Goal: Information Seeking & Learning: Find specific fact

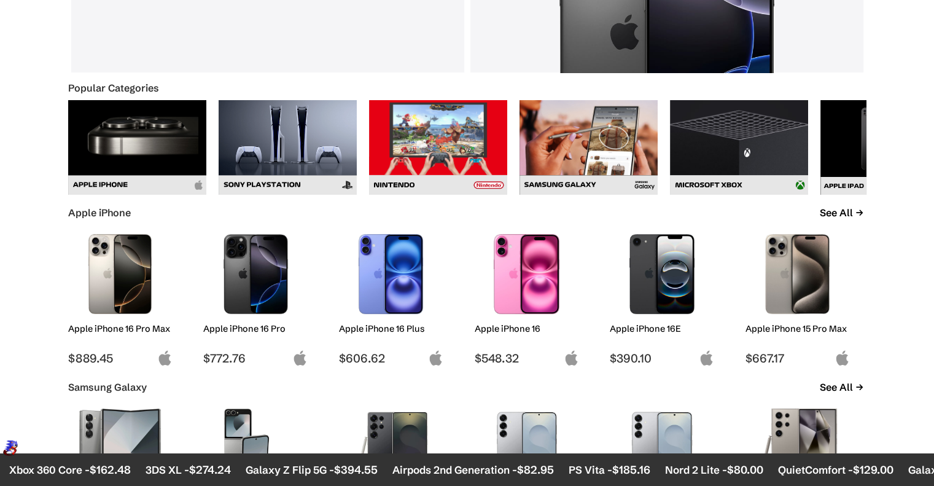
scroll to position [491, 0]
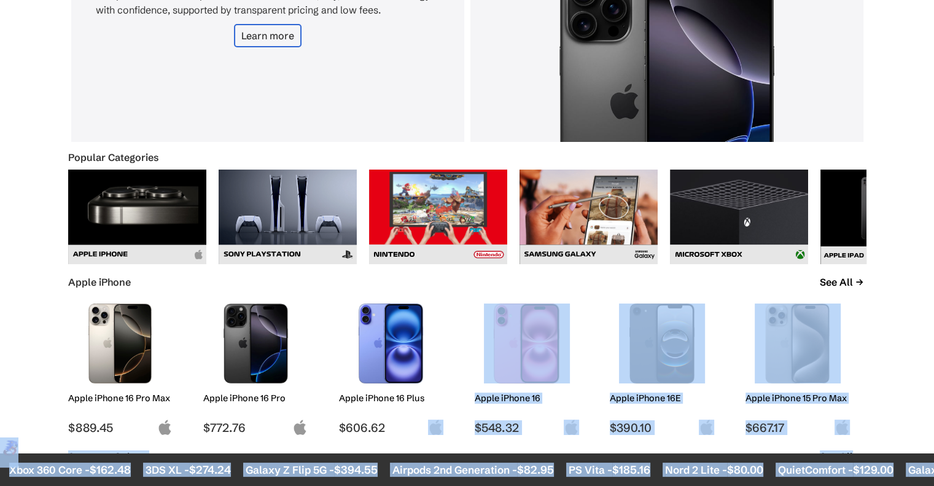
drag, startPoint x: 432, startPoint y: 451, endPoint x: 452, endPoint y: 370, distance: 83.4
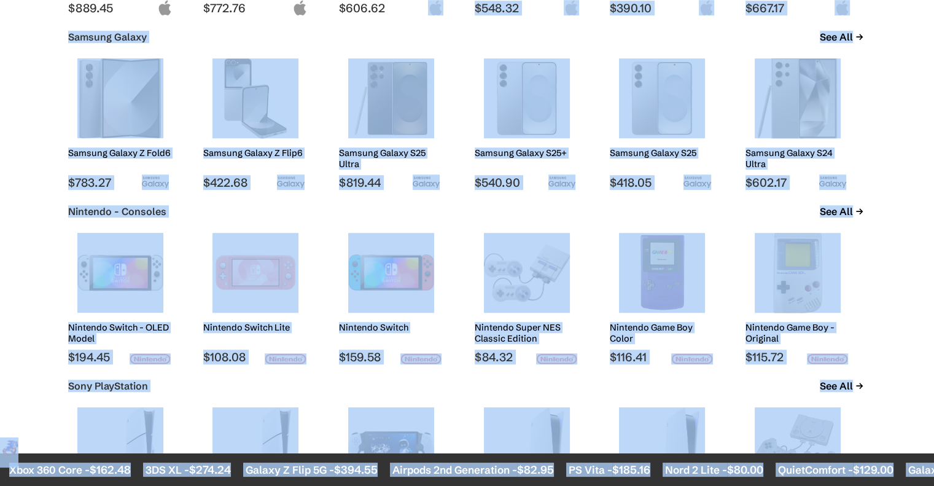
scroll to position [860, 0]
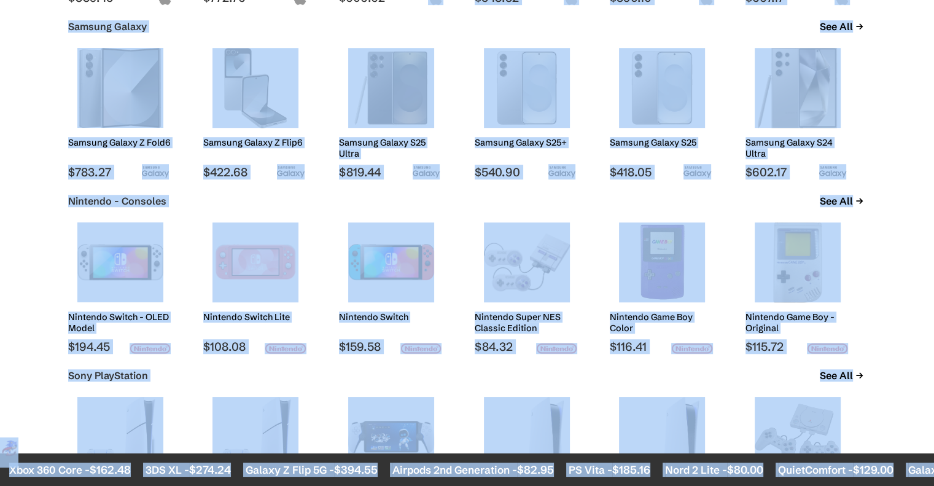
click at [0, 66] on body "Introducing: Listings Marketplace on [DOMAIN_NAME] ✕ About News Sell Login Sign…" at bounding box center [467, 483] width 934 height 2686
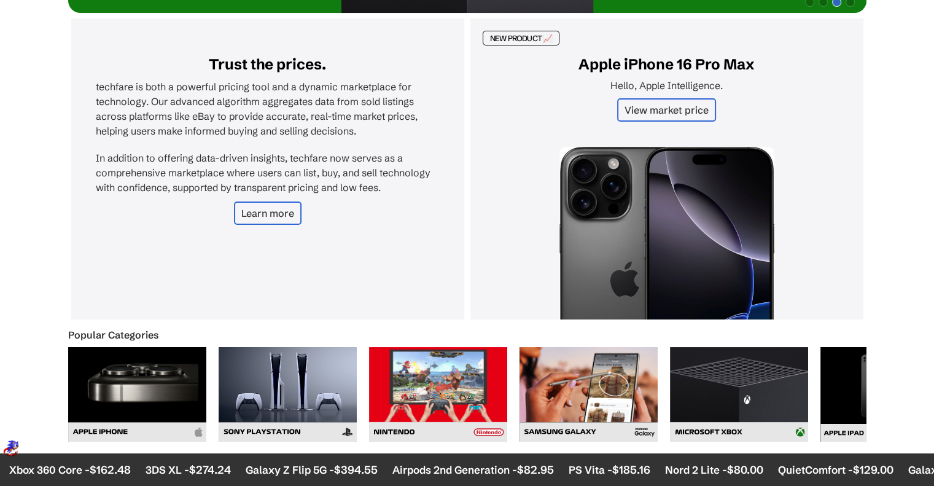
scroll to position [246, 0]
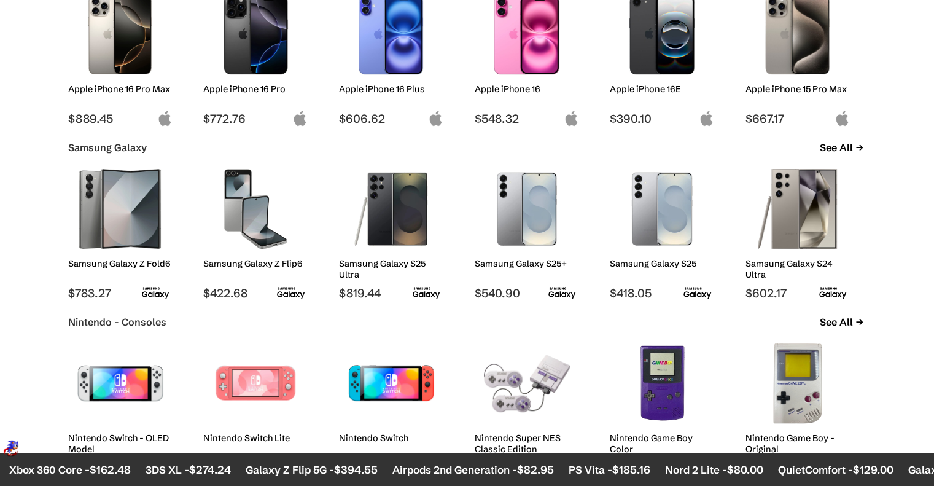
scroll to position [798, 0]
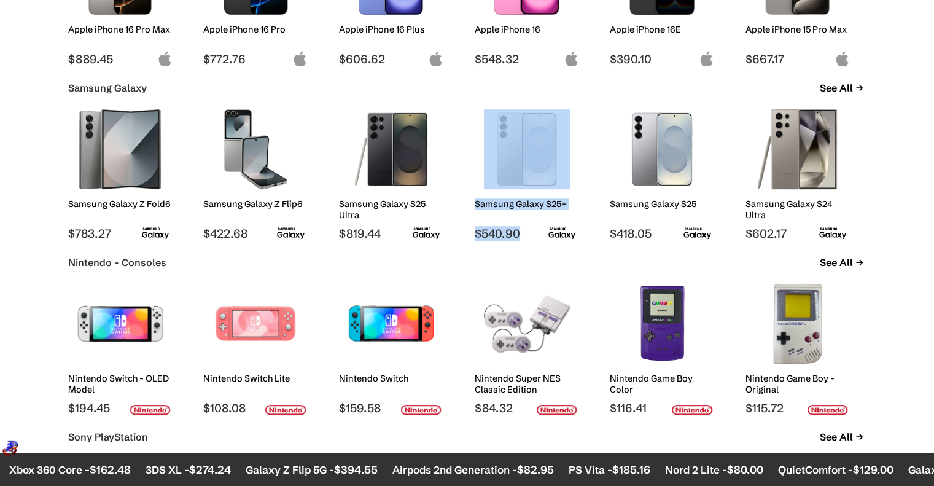
drag, startPoint x: 468, startPoint y: 225, endPoint x: 521, endPoint y: 233, distance: 52.7
click at [521, 233] on div "Samsung Galaxy Z Fold6 $783.27 Samsung Galaxy Z Flip6 $422.68 Samsung Galaxy S2…" at bounding box center [467, 172] width 798 height 138
click at [481, 236] on span "$540.90" at bounding box center [527, 233] width 104 height 15
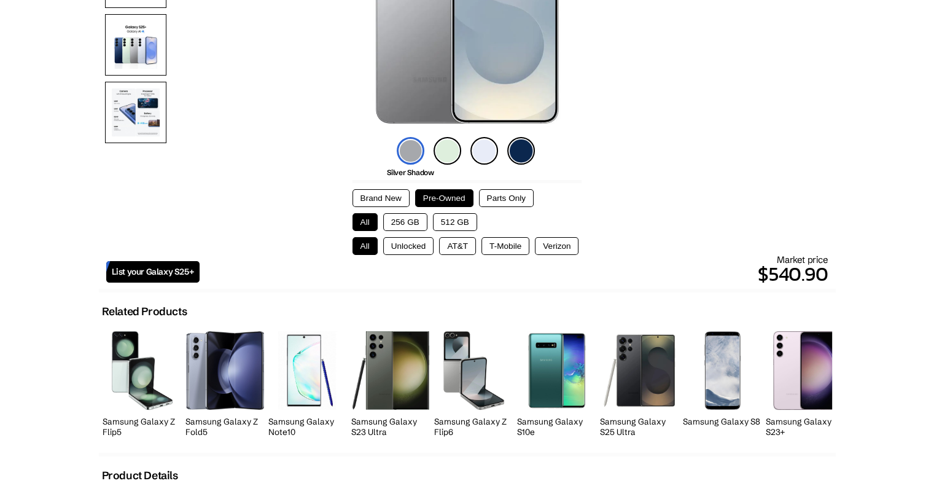
click at [402, 219] on button "256 GB" at bounding box center [405, 222] width 44 height 18
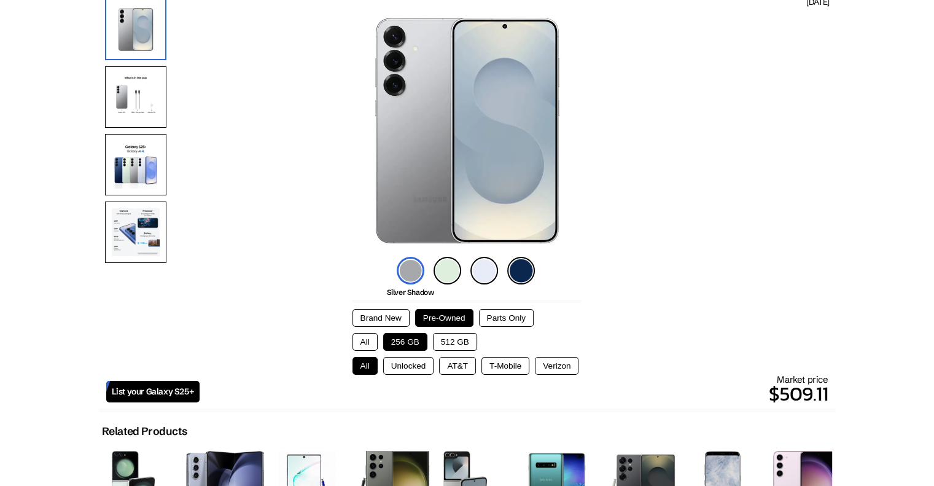
scroll to position [123, 0]
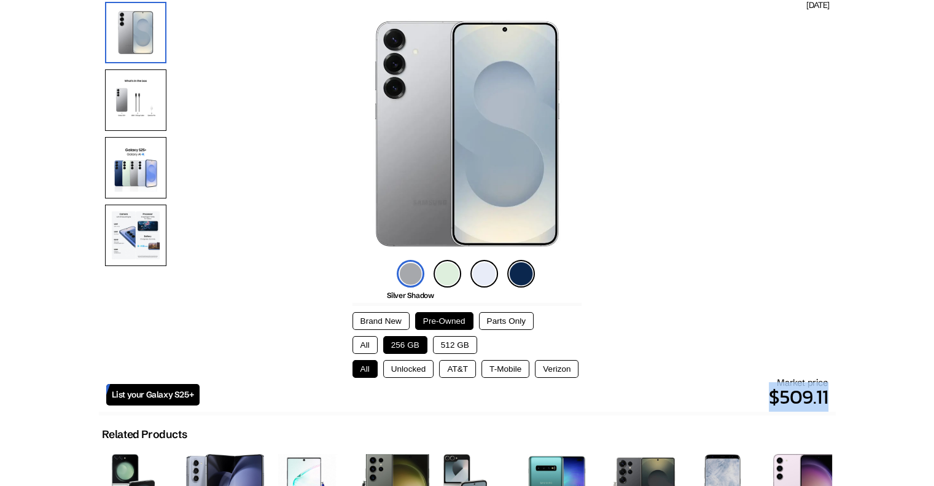
drag, startPoint x: 766, startPoint y: 400, endPoint x: 846, endPoint y: 397, distance: 79.9
copy div "$509.11"
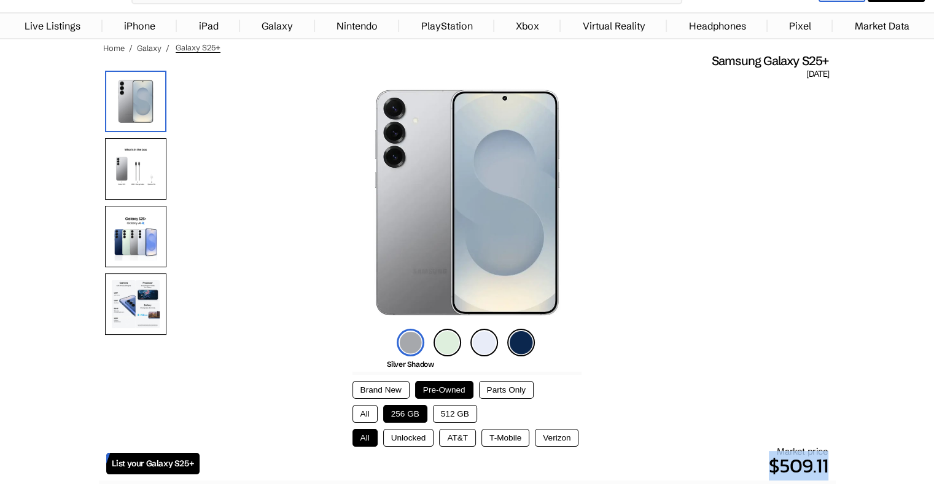
scroll to position [61, 0]
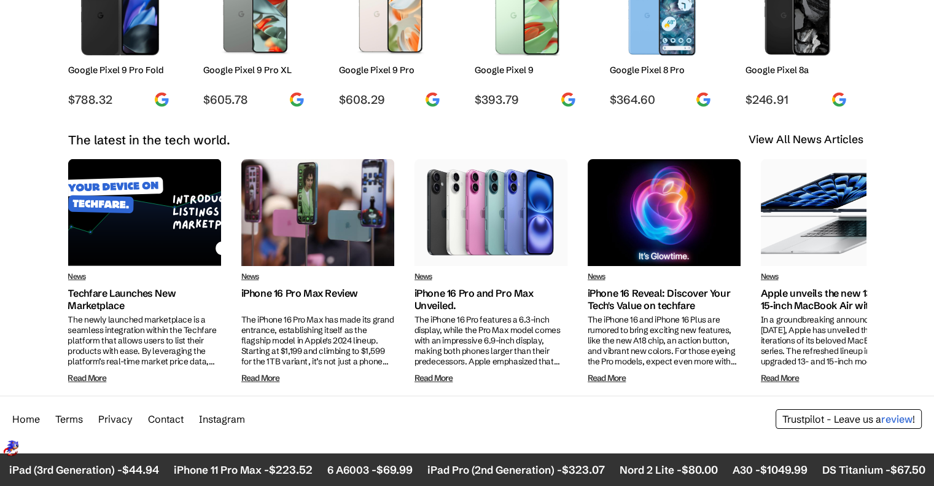
scroll to position [2219, 0]
